Goal: Task Accomplishment & Management: Complete application form

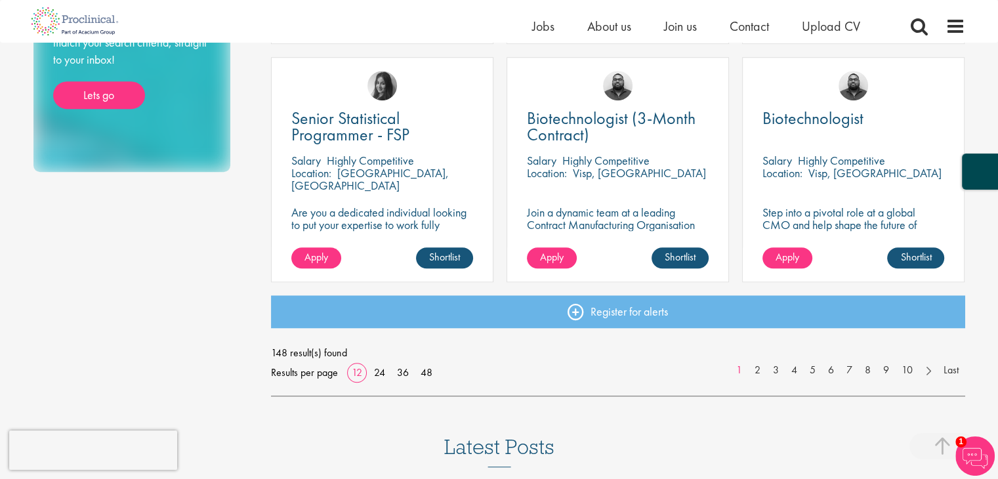
scroll to position [984, 0]
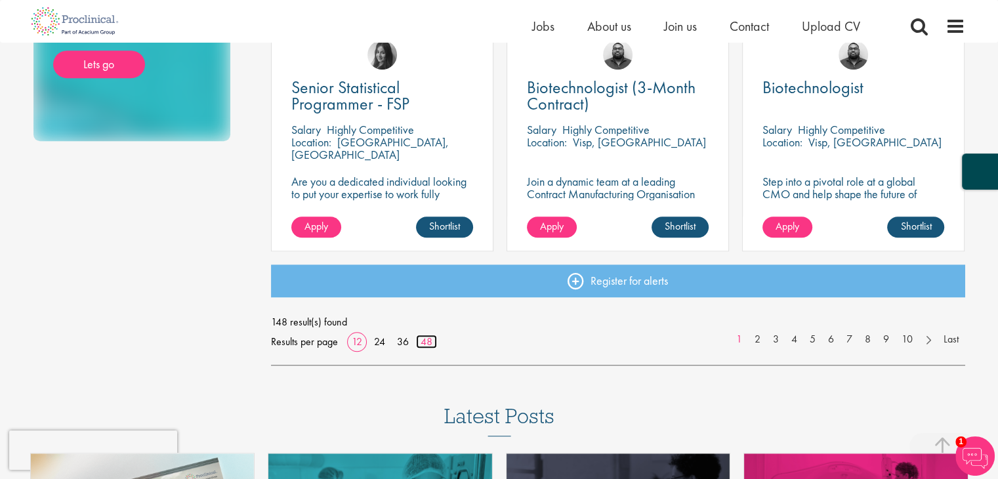
click at [429, 348] on link "48" at bounding box center [426, 342] width 21 height 14
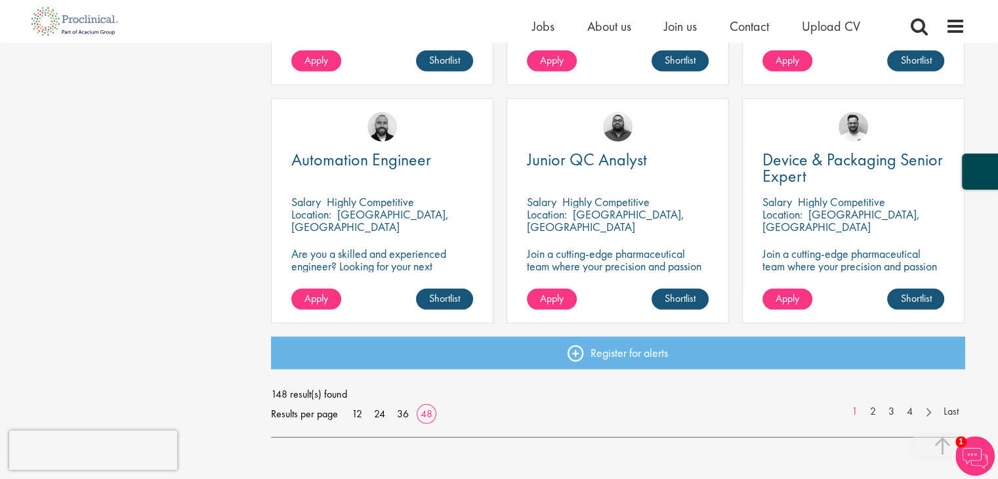
scroll to position [3805, 0]
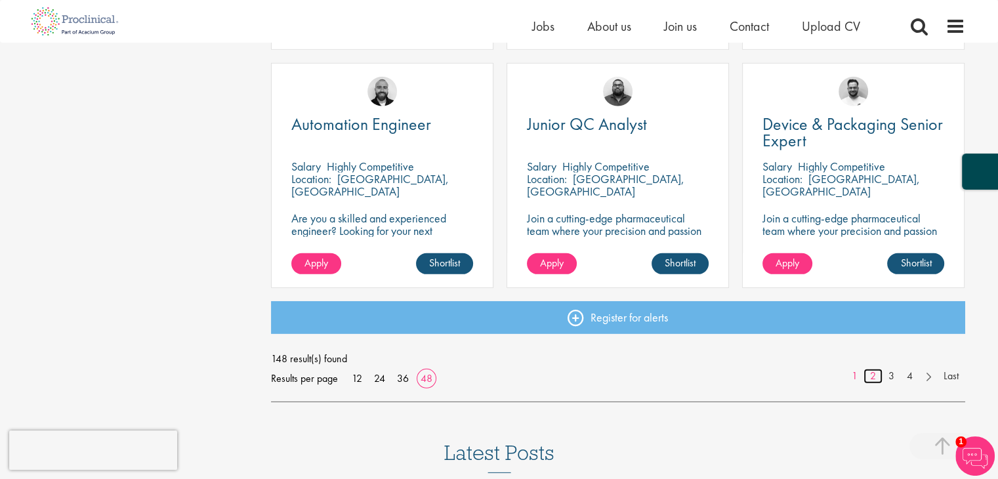
click at [878, 384] on link "2" at bounding box center [872, 376] width 19 height 15
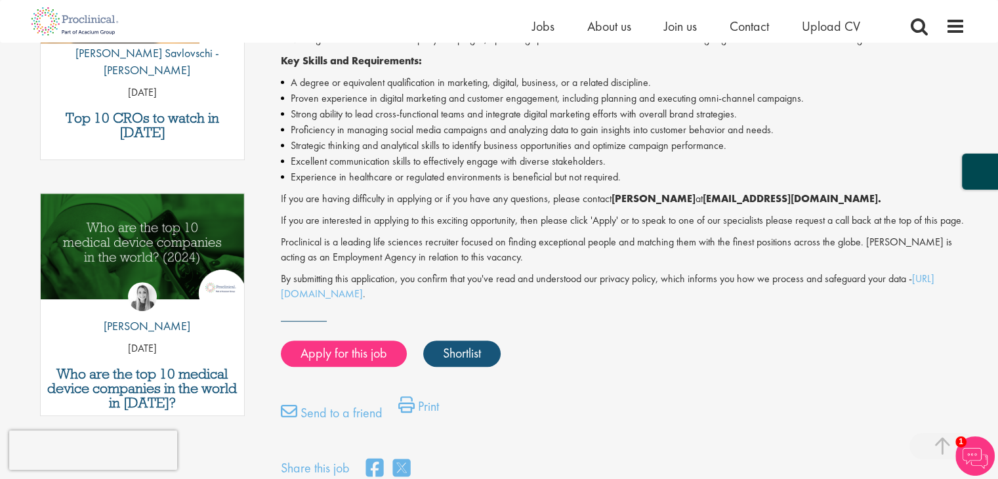
scroll to position [525, 0]
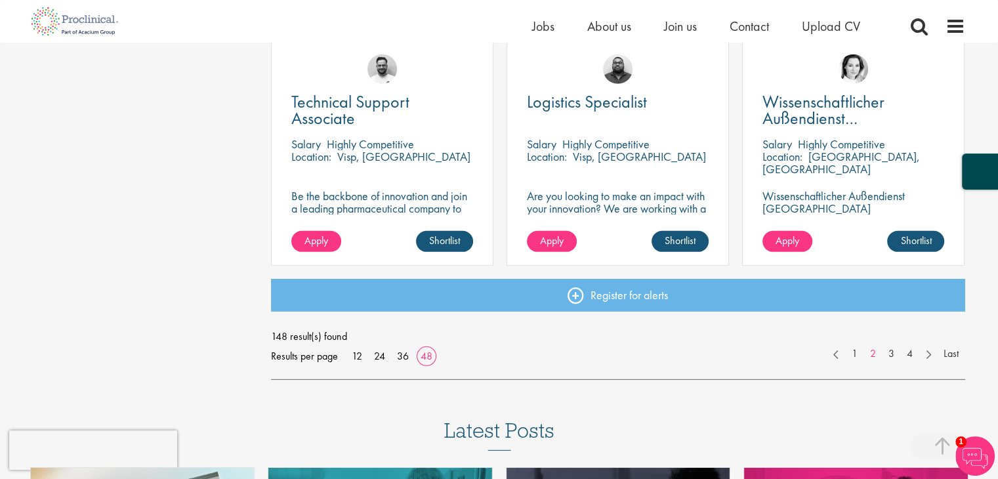
scroll to position [3936, 0]
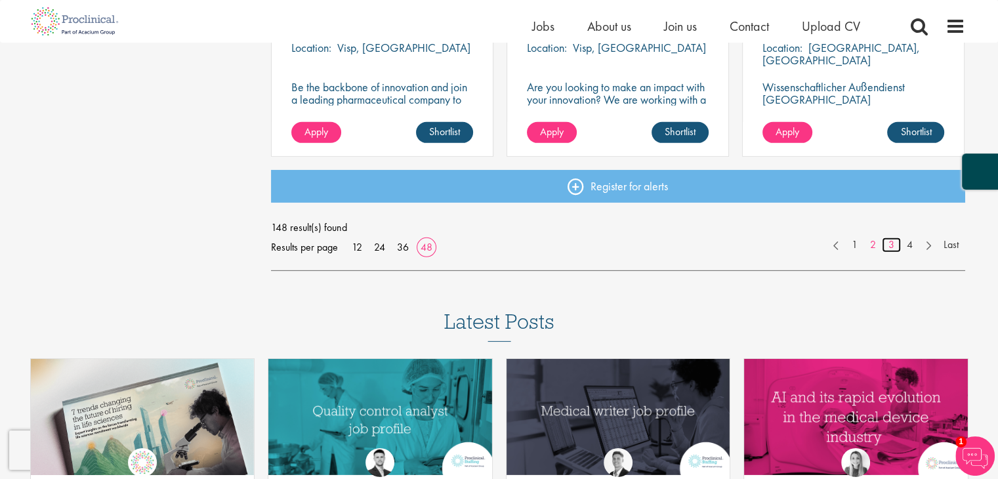
click at [890, 253] on link "3" at bounding box center [891, 244] width 19 height 15
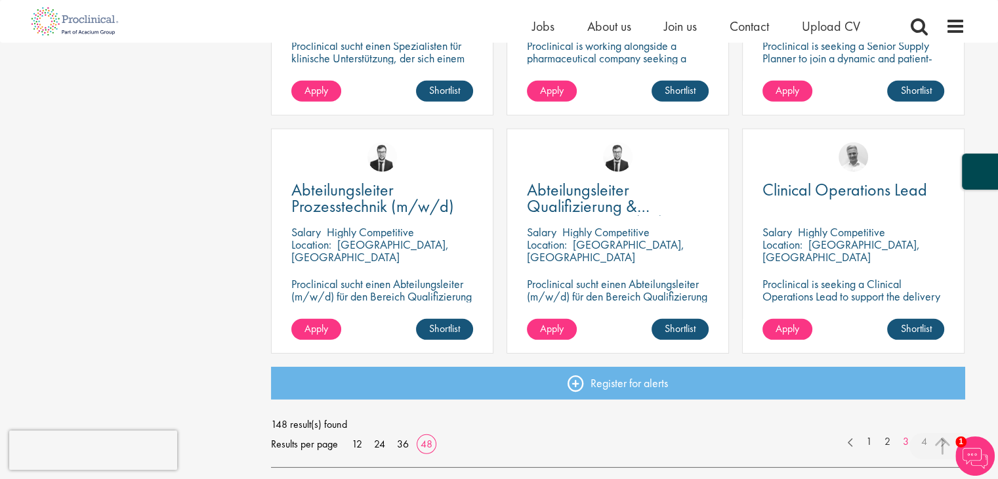
scroll to position [3805, 0]
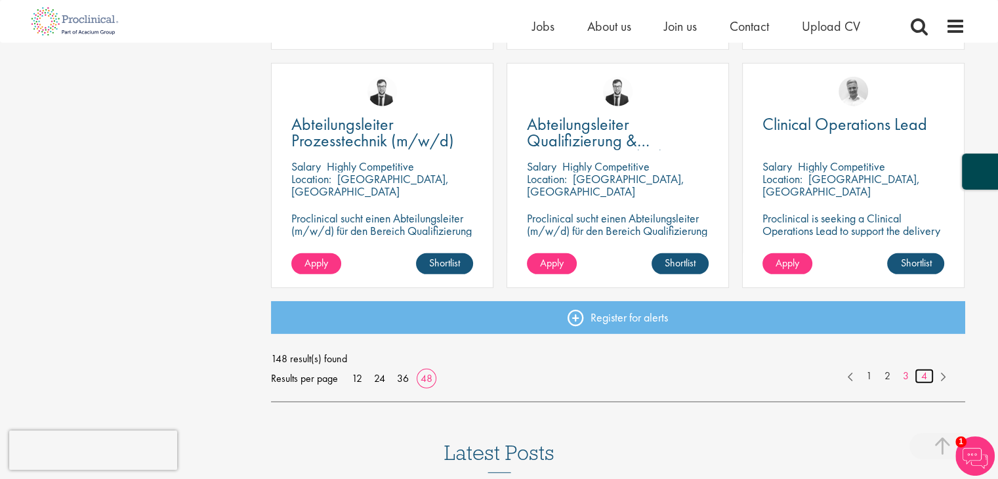
click at [930, 384] on link "4" at bounding box center [923, 376] width 19 height 15
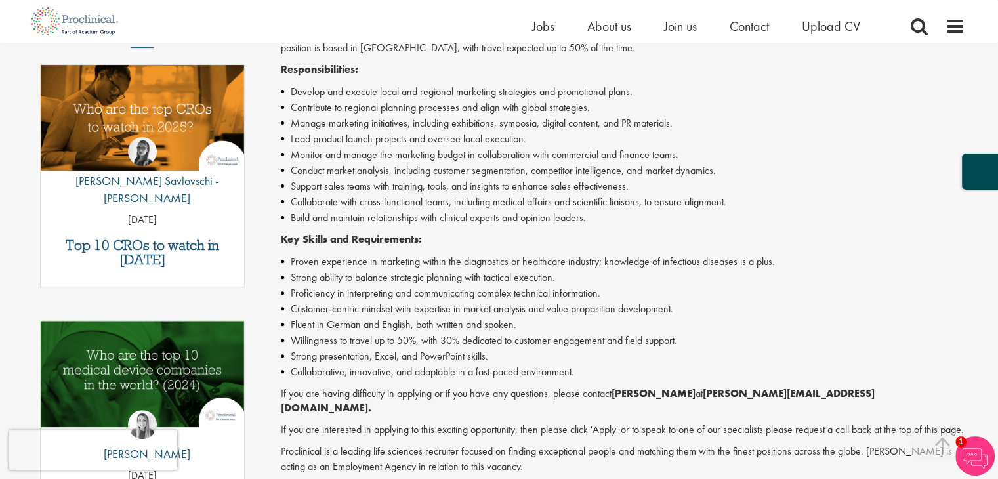
scroll to position [394, 0]
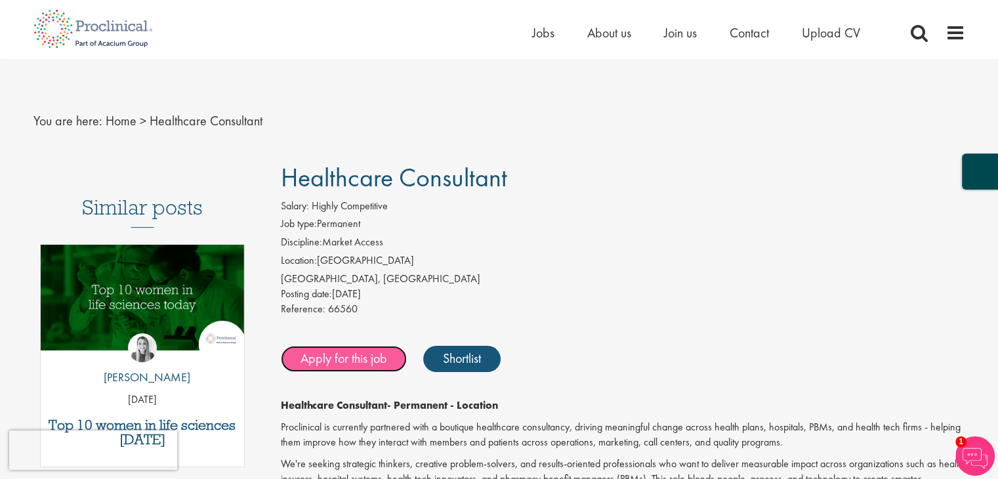
click at [379, 372] on link "Apply for this job" at bounding box center [344, 359] width 126 height 26
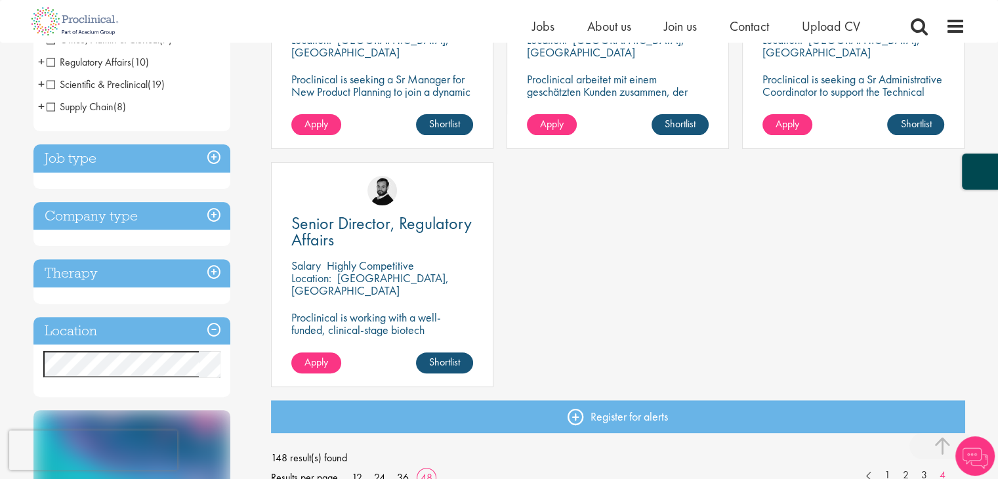
scroll to position [394, 0]
